Goal: Task Accomplishment & Management: Use online tool/utility

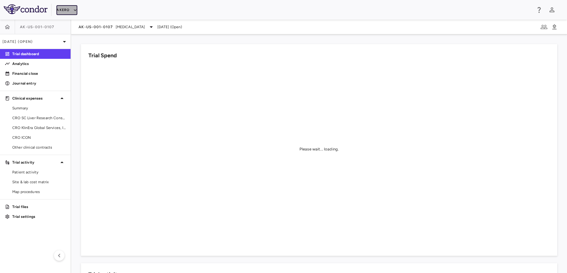
click at [61, 12] on button "Akero" at bounding box center [66, 10] width 21 height 10
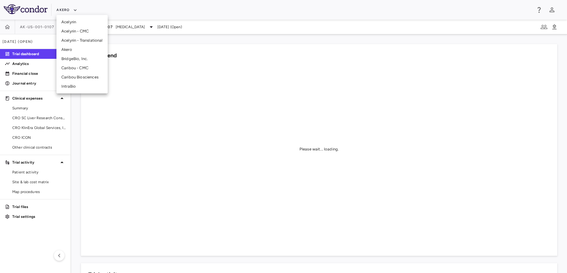
click at [76, 49] on li "Akero" at bounding box center [81, 49] width 51 height 9
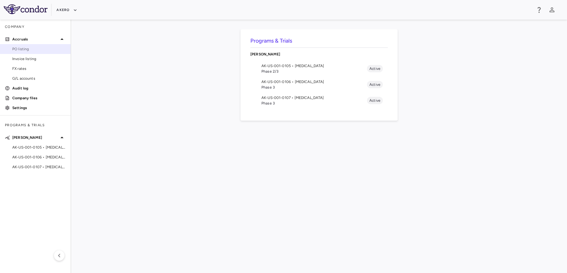
click at [29, 49] on span "PO listing" at bounding box center [38, 49] width 53 height 6
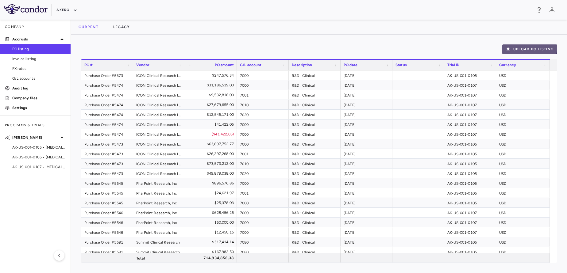
click at [520, 46] on button "Upload PO Listing" at bounding box center [529, 49] width 55 height 10
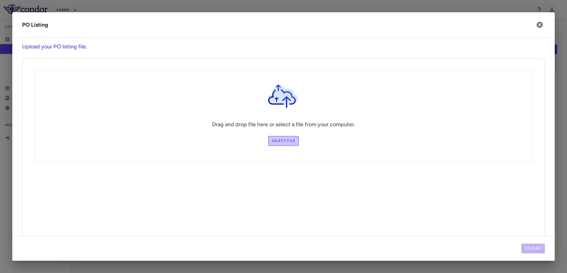
click at [275, 140] on label "Select file" at bounding box center [283, 141] width 31 height 10
click at [0, 0] on input "Select file" at bounding box center [0, 0] width 0 height 0
click at [272, 141] on label "Select file" at bounding box center [283, 141] width 31 height 10
click at [0, 0] on input "Select file" at bounding box center [0, 0] width 0 height 0
click at [350, 129] on div "Drag and drop file here or select a file from your computer. Select file" at bounding box center [284, 116] width 498 height 91
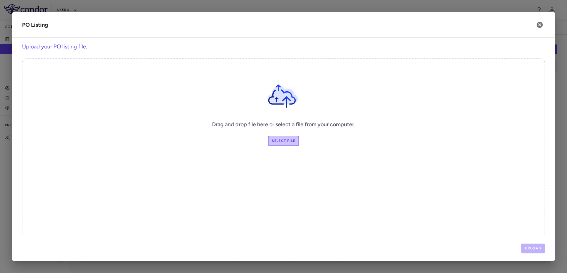
click at [279, 140] on label "Select file" at bounding box center [283, 141] width 31 height 10
click at [0, 0] on input "Select file" at bounding box center [0, 0] width 0 height 0
click at [279, 140] on label "Select file" at bounding box center [283, 141] width 31 height 10
click at [0, 0] on input "Select file" at bounding box center [0, 0] width 0 height 0
click at [290, 141] on label "Select file" at bounding box center [283, 141] width 31 height 10
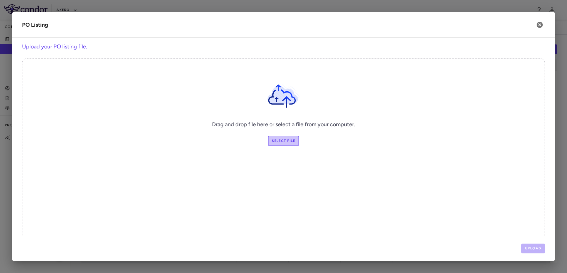
click at [0, 0] on input "Select file" at bounding box center [0, 0] width 0 height 0
click at [281, 140] on label "Select file" at bounding box center [283, 141] width 31 height 10
click at [0, 0] on input "Select file" at bounding box center [0, 0] width 0 height 0
click at [281, 137] on label "Select file" at bounding box center [283, 141] width 31 height 10
click at [0, 0] on input "Select file" at bounding box center [0, 0] width 0 height 0
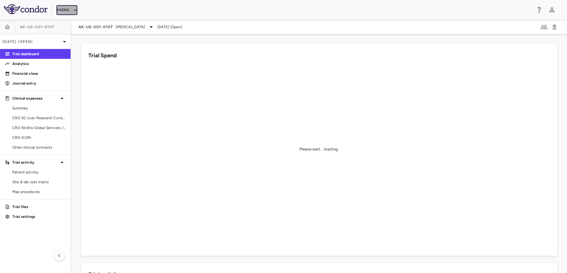
click at [62, 13] on button "Akero" at bounding box center [66, 10] width 21 height 10
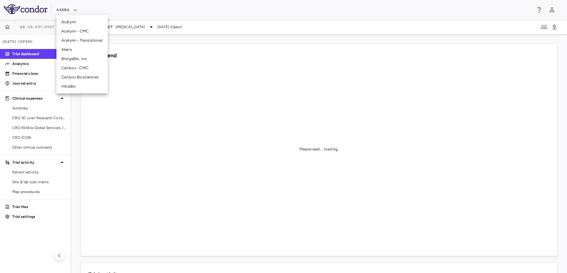
click at [71, 47] on li "Akero" at bounding box center [81, 49] width 51 height 9
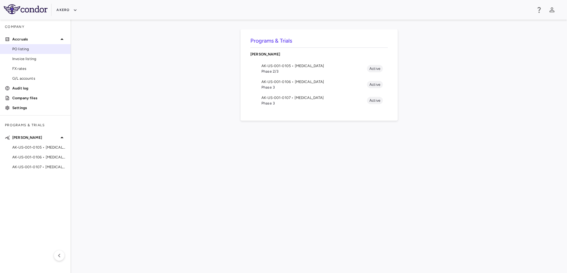
click at [32, 51] on span "PO listing" at bounding box center [38, 49] width 53 height 6
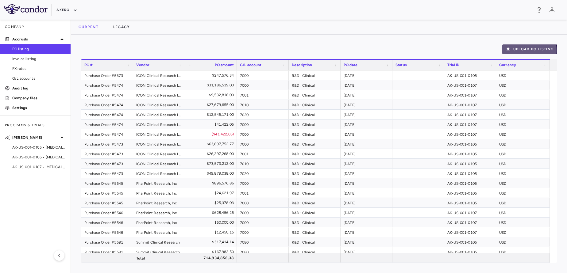
click at [510, 51] on icon "button" at bounding box center [508, 50] width 6 height 6
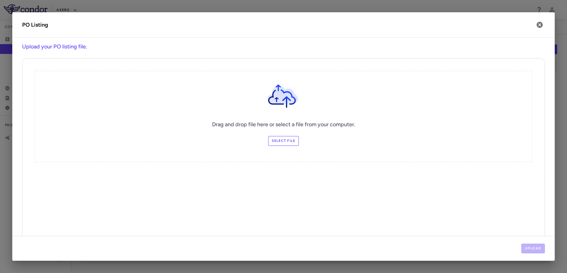
click at [275, 140] on label "Select file" at bounding box center [283, 141] width 31 height 10
click at [0, 0] on input "Select file" at bounding box center [0, 0] width 0 height 0
